Goal: Navigation & Orientation: Find specific page/section

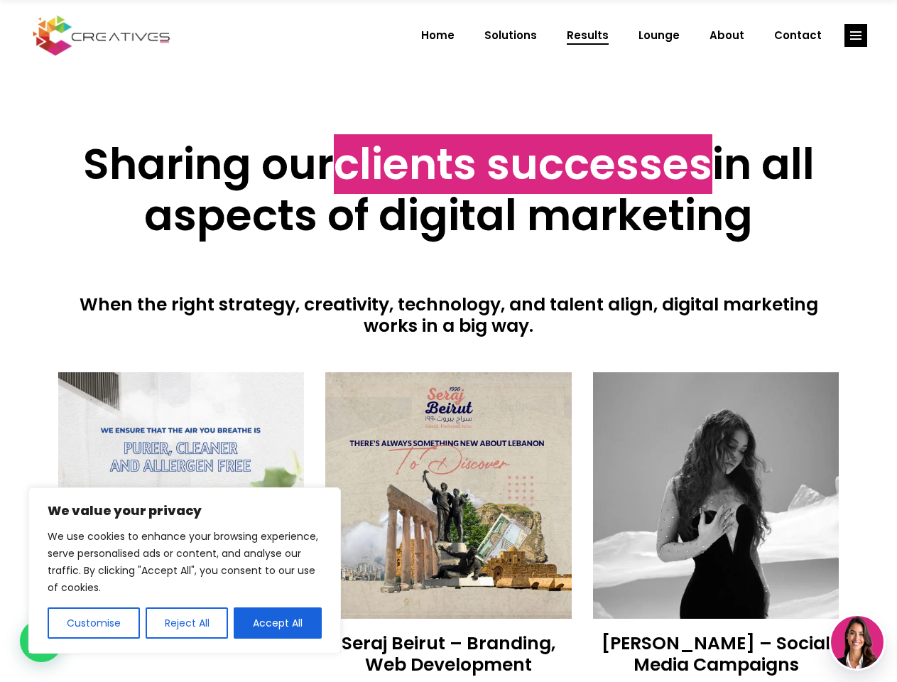
click at [448, 341] on div at bounding box center [448, 355] width 781 height 36
click at [93, 623] on button "Customise" at bounding box center [94, 622] width 92 height 31
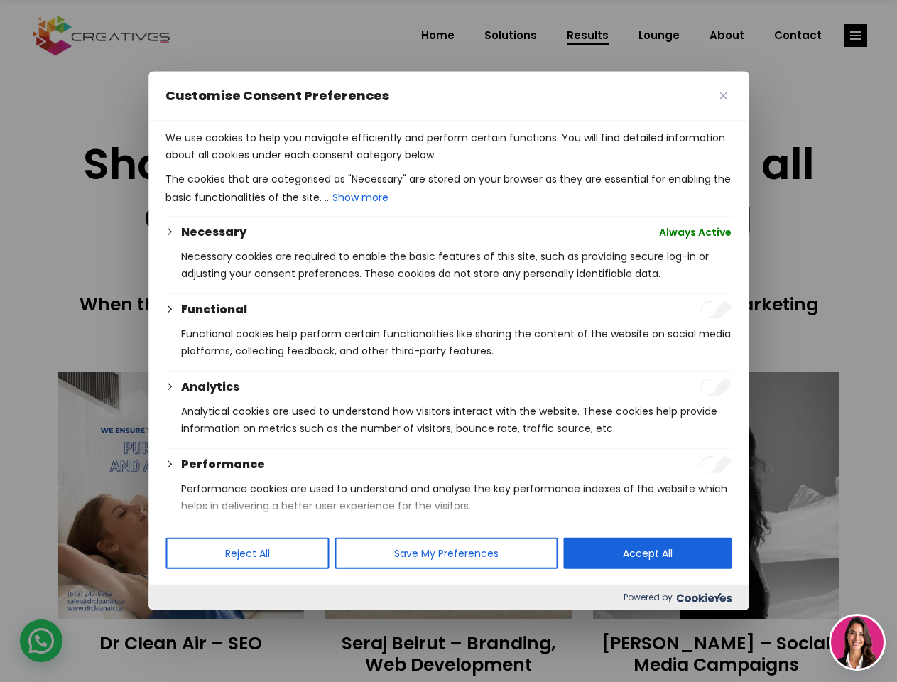
click at [186, 623] on div at bounding box center [448, 341] width 897 height 682
click at [278, 521] on div "We use cookies to help you navigate efficiently and perform certain functions. …" at bounding box center [448, 321] width 600 height 401
click at [856, 36] on div at bounding box center [448, 341] width 897 height 682
click at [857, 642] on img at bounding box center [857, 642] width 53 height 53
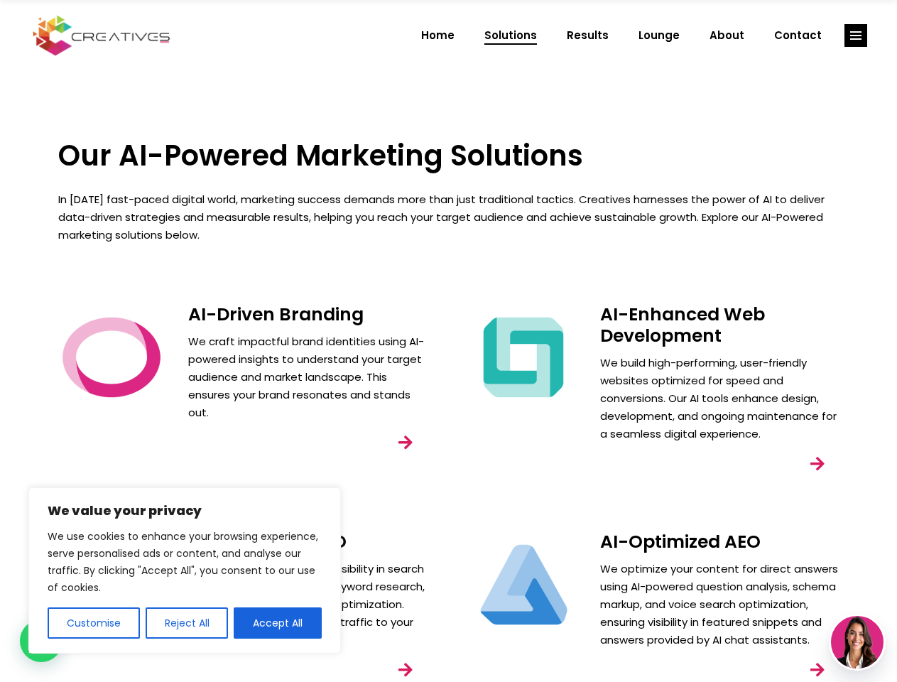
click at [449, 341] on div "AI-Enhanced Web Development We build high-performing, user-friendly websites op…" at bounding box center [655, 406] width 412 height 227
click at [93, 623] on button "Customise" at bounding box center [94, 622] width 92 height 31
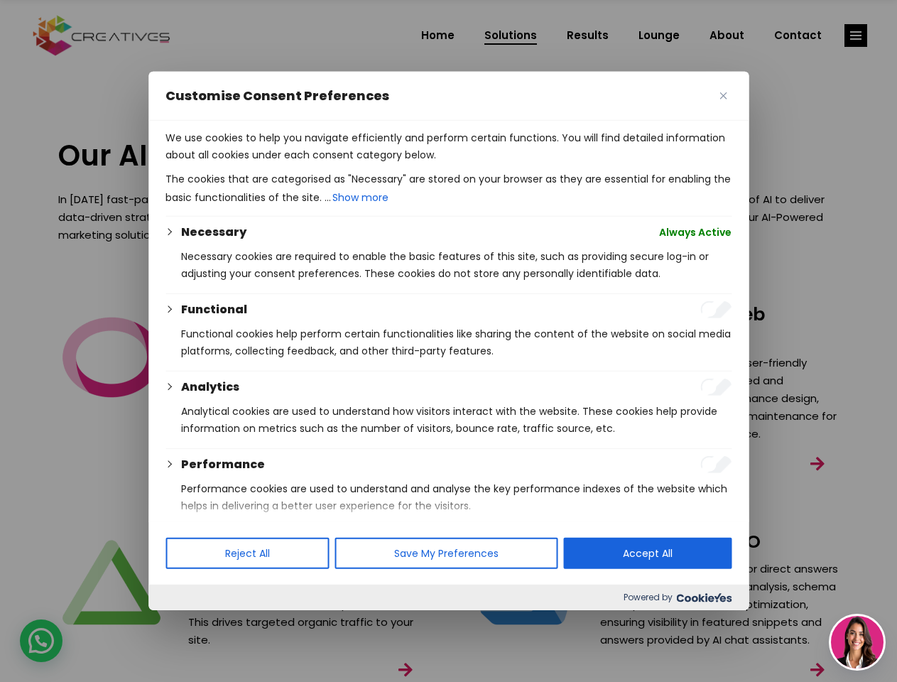
click at [186, 623] on div at bounding box center [448, 341] width 897 height 682
click at [278, 521] on div "We use cookies to help you navigate efficiently and perform certain functions. …" at bounding box center [448, 321] width 600 height 401
click at [856, 36] on div at bounding box center [448, 341] width 897 height 682
click at [857, 642] on img at bounding box center [857, 642] width 53 height 53
